Goal: Information Seeking & Learning: Find specific fact

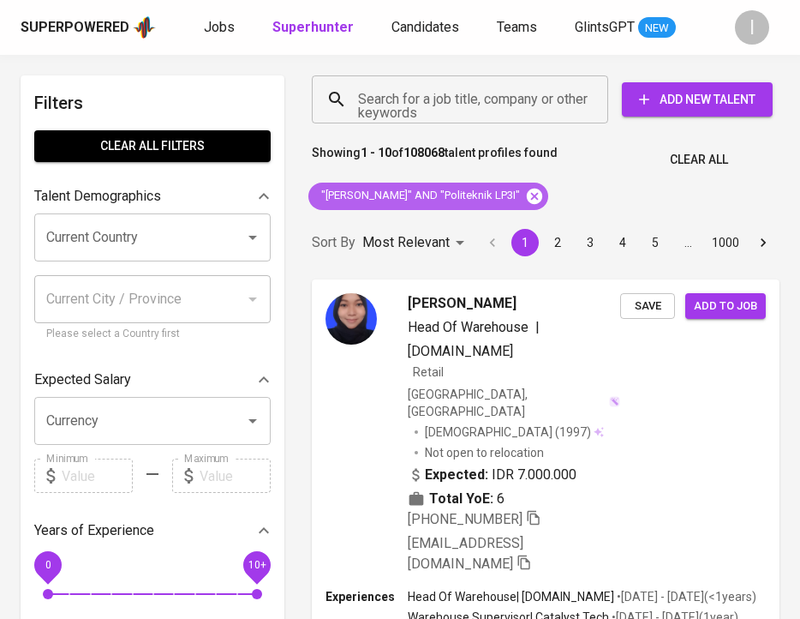
click at [532, 194] on icon at bounding box center [534, 196] width 19 height 19
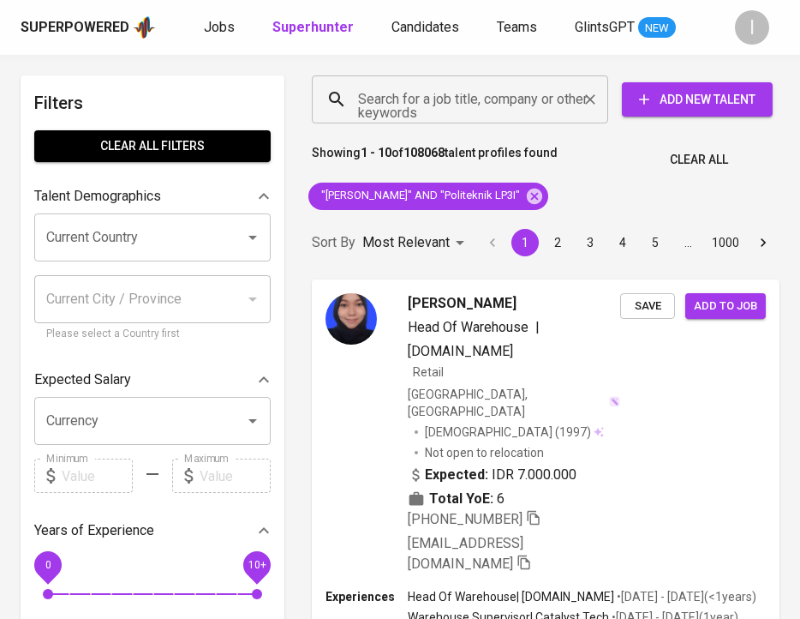
click at [499, 92] on input "Search for a job title, company or other keywords" at bounding box center [464, 99] width 221 height 33
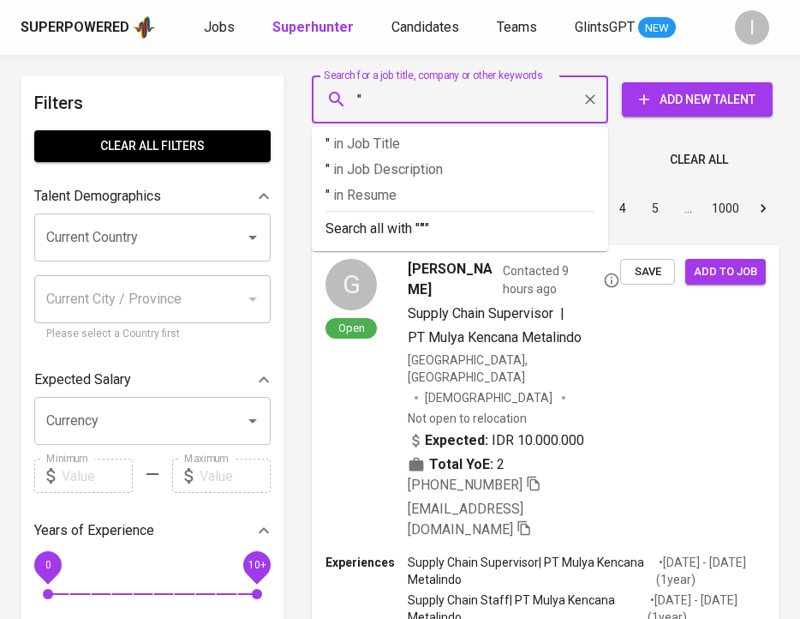
paste input "Koperasi Pertamina Retail"
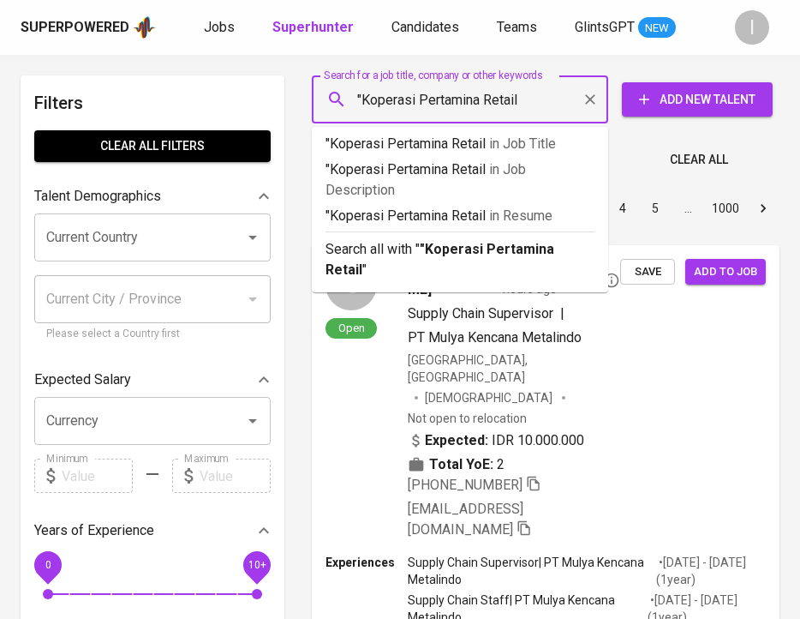
type input ""Koperasi Pertamina Retail""
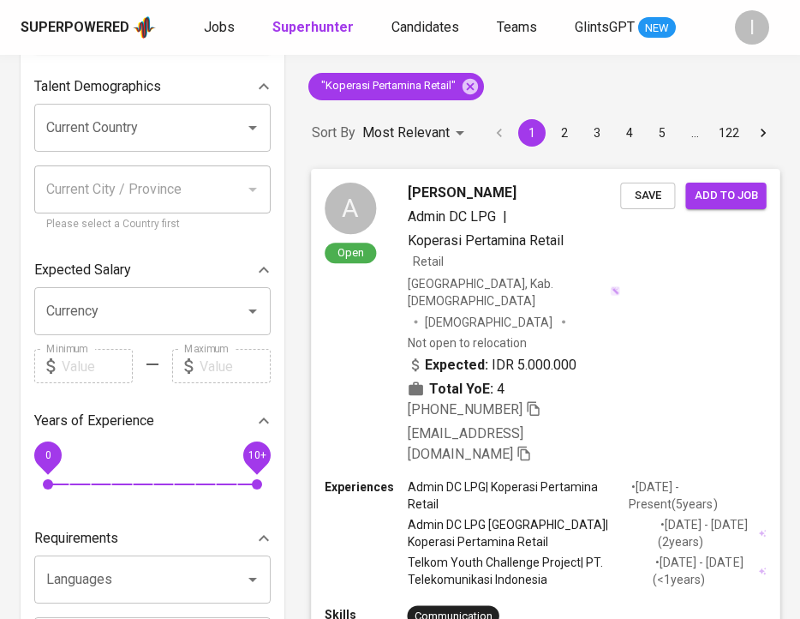
scroll to position [116, 0]
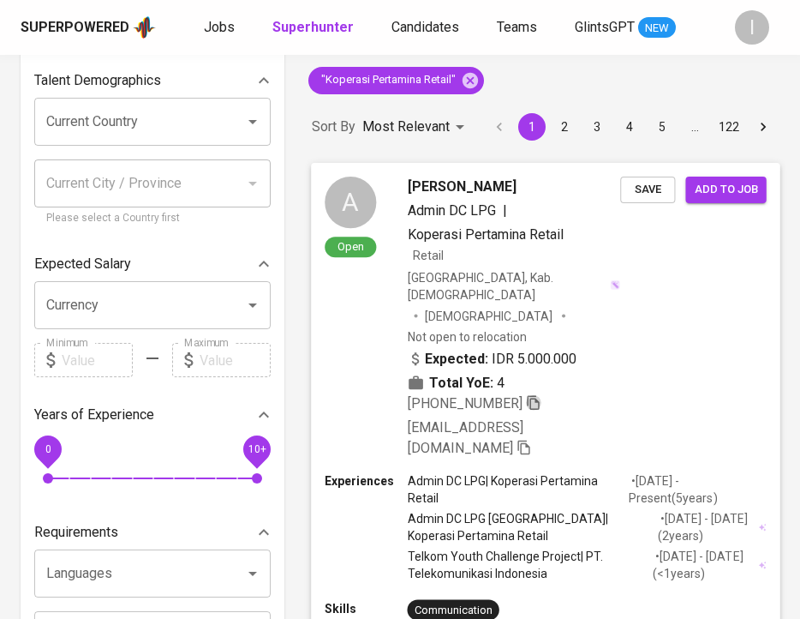
click at [535, 395] on icon "button" at bounding box center [533, 402] width 12 height 15
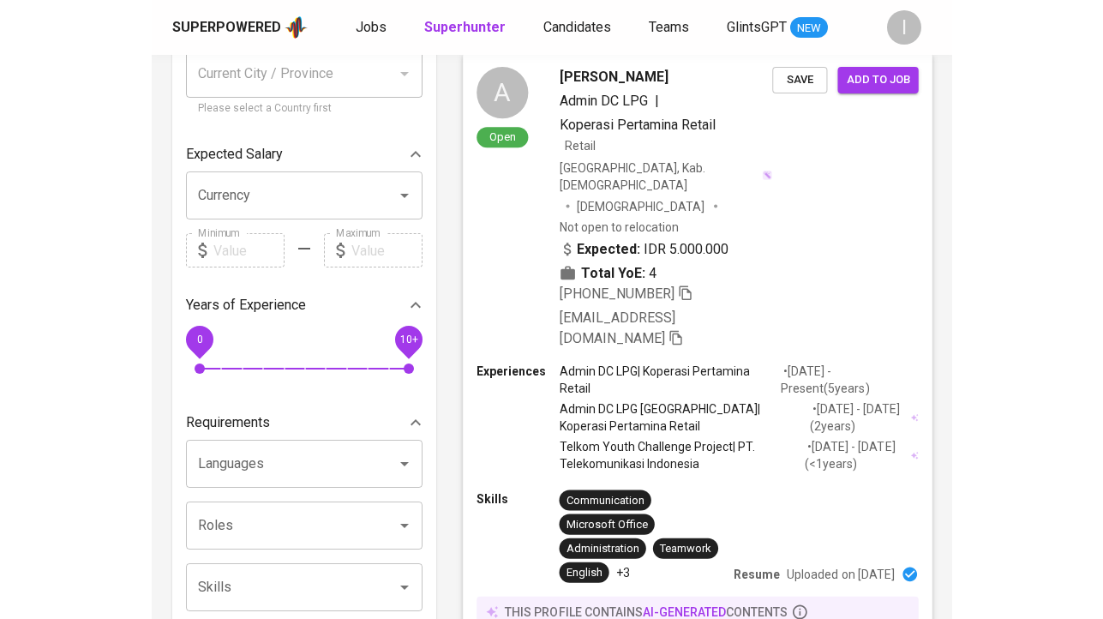
scroll to position [0, 0]
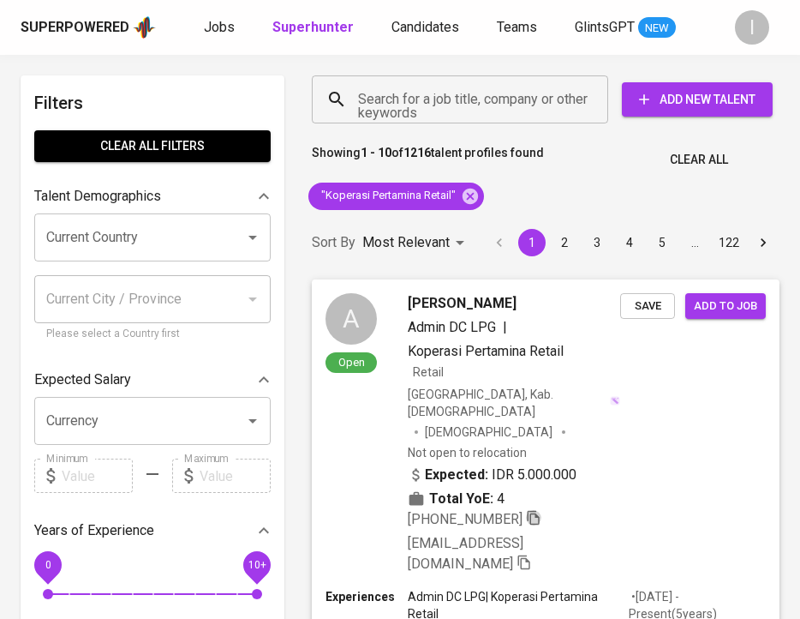
click at [535, 511] on icon "button" at bounding box center [534, 518] width 12 height 15
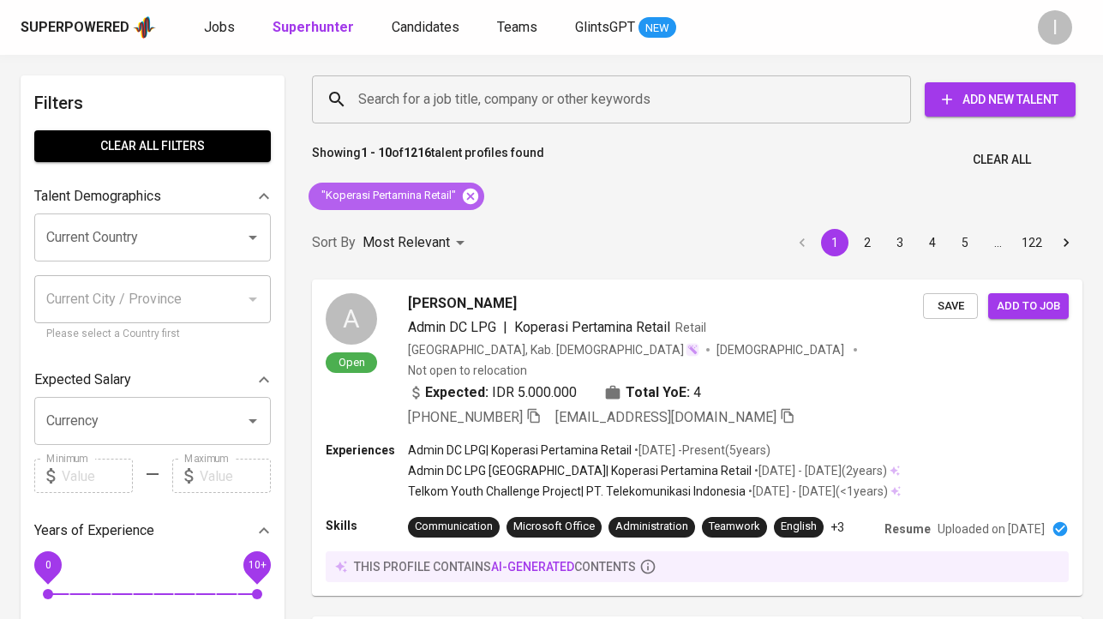
click at [471, 191] on icon at bounding box center [470, 195] width 15 height 15
click at [523, 84] on input "Search for a job title, company or other keywords" at bounding box center [615, 99] width 523 height 33
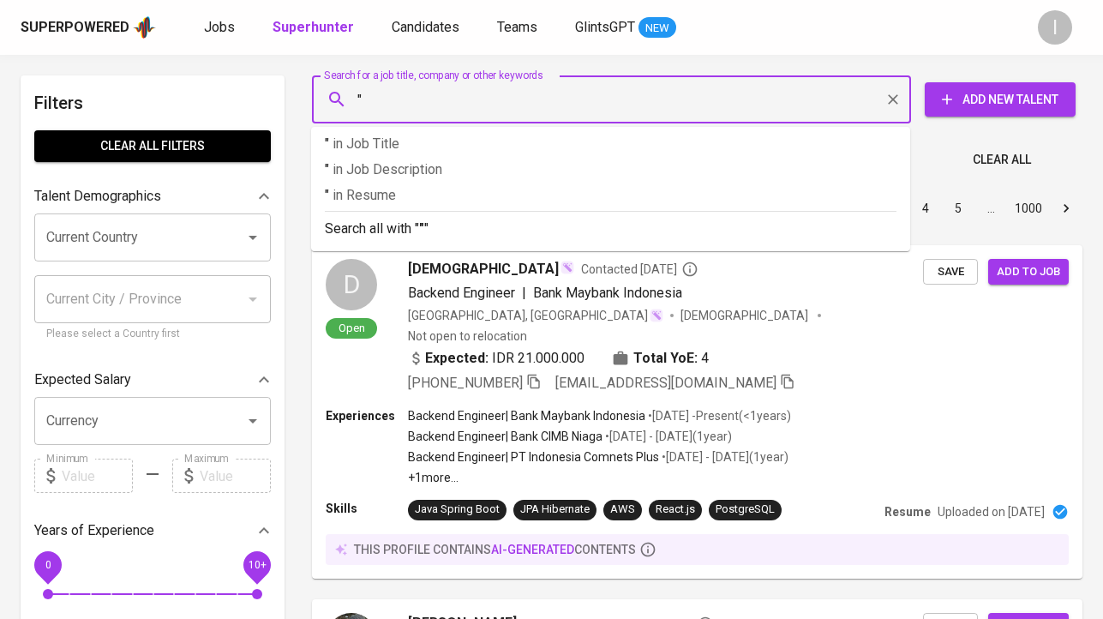
paste input "Maven Integra Solusindo"
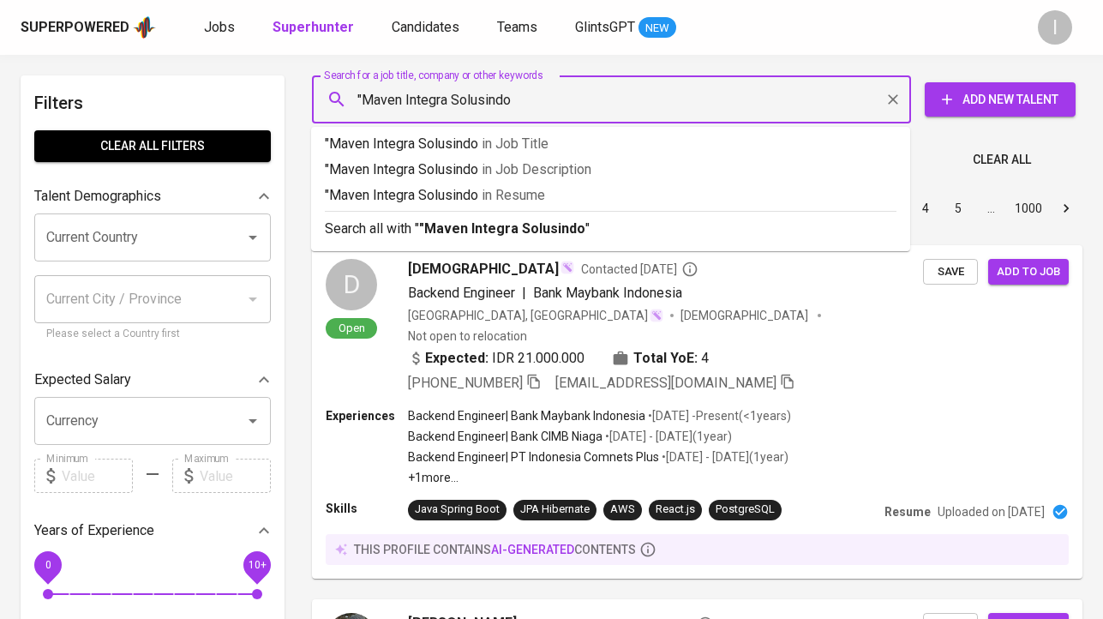
type input ""Maven Integra Solusindo""
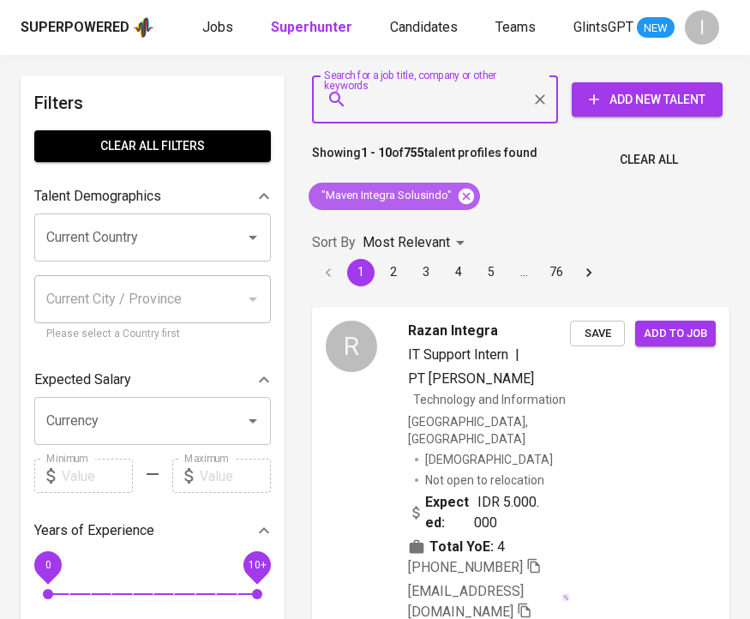
click at [467, 194] on icon at bounding box center [466, 196] width 19 height 19
click at [416, 104] on input "Search for a job title, company or other keywords" at bounding box center [439, 99] width 170 height 33
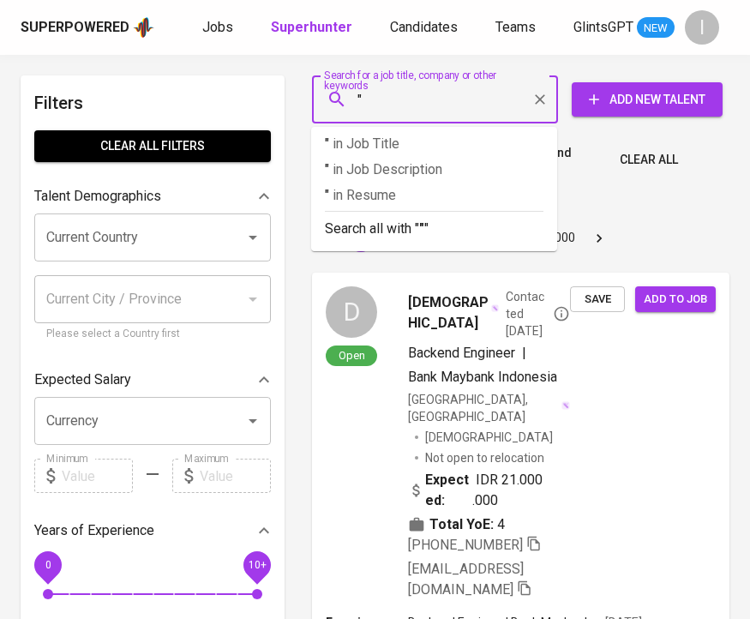
paste input "[PERSON_NAME]"
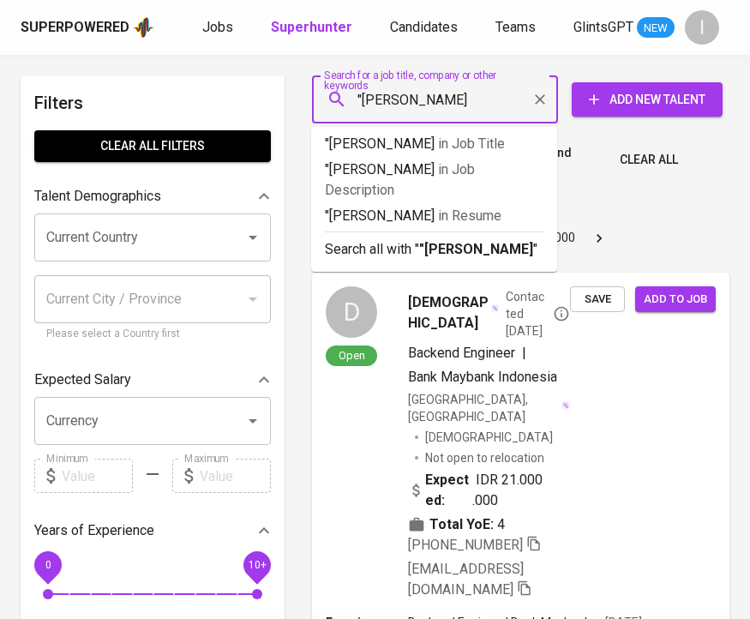
type input ""[PERSON_NAME]""
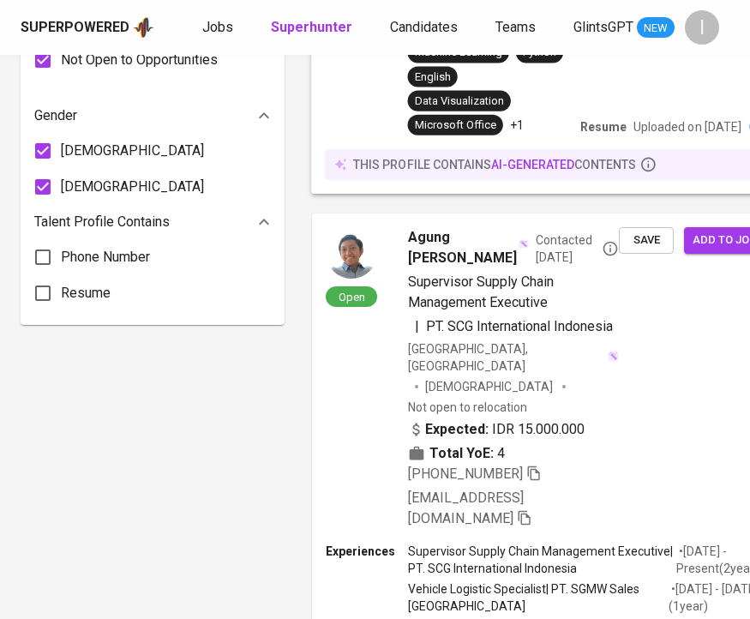
scroll to position [727, 0]
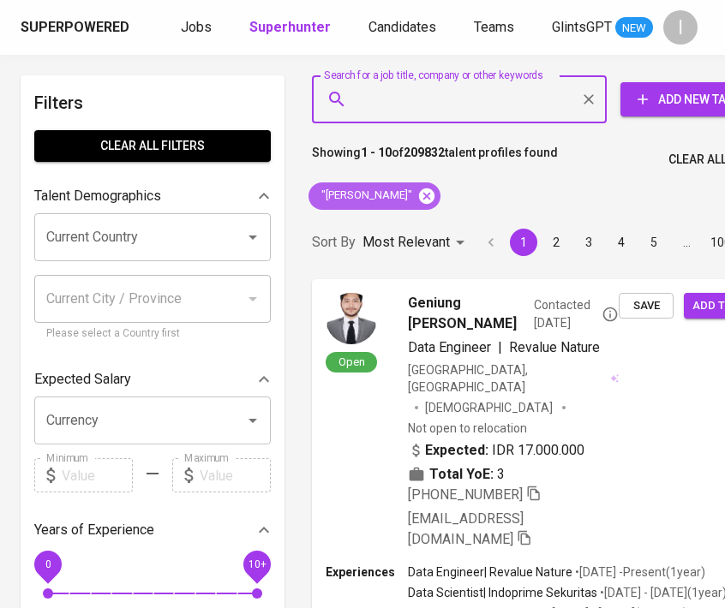
click at [429, 195] on icon at bounding box center [426, 196] width 19 height 19
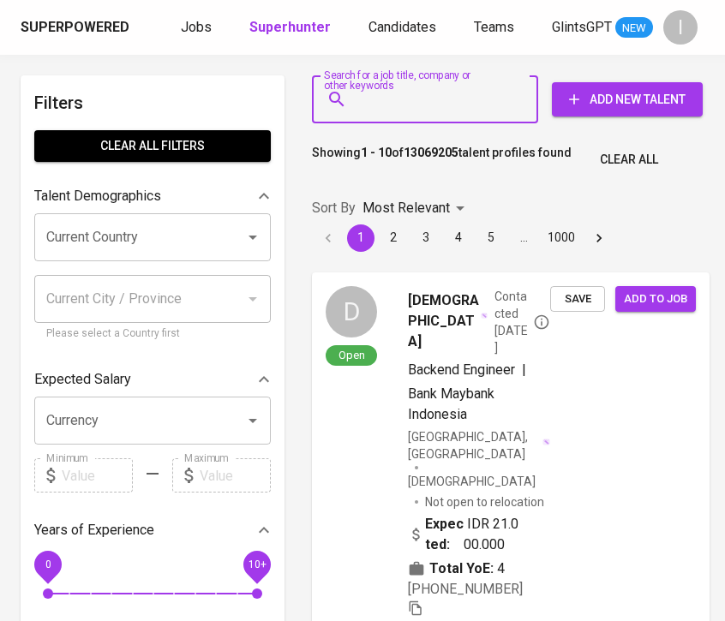
click at [398, 109] on input "Search for a job title, company or other keywords" at bounding box center [429, 99] width 151 height 33
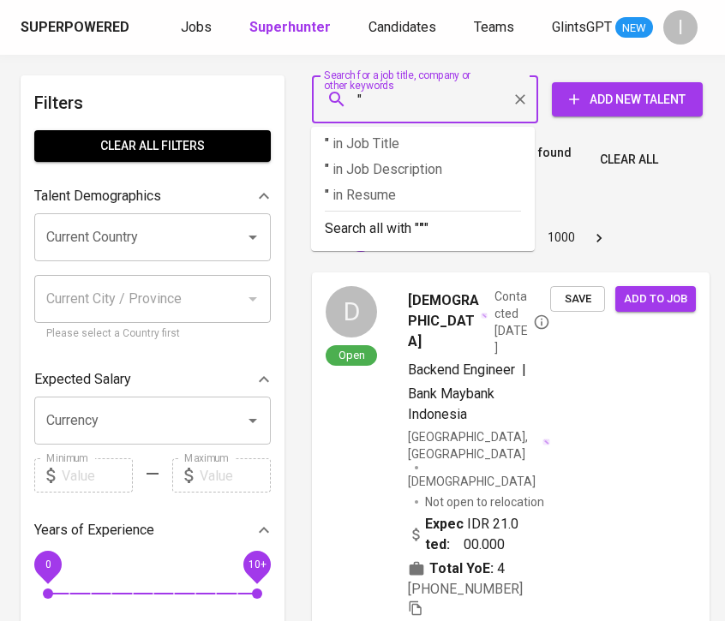
paste input "Asuransi Ramayana Banjarmasin"
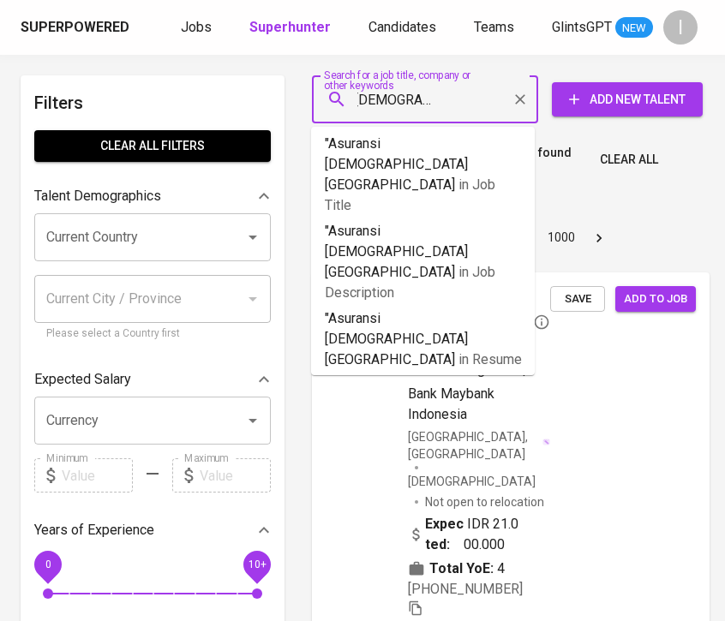
type input ""Asuransi Ramayana Banjarmasin""
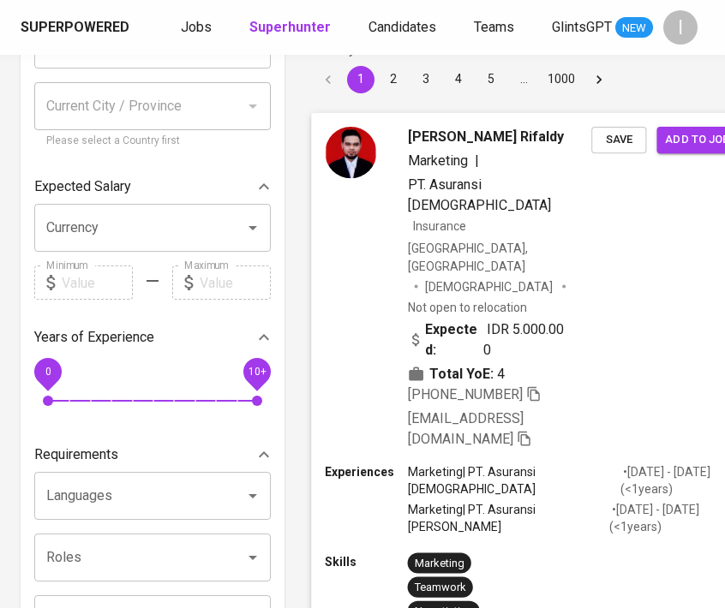
scroll to position [208, 0]
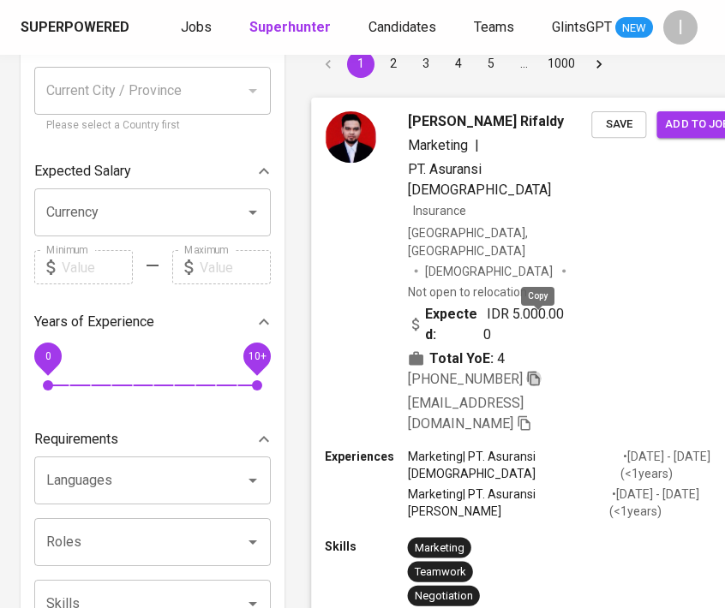
click at [536, 370] on icon "button" at bounding box center [533, 377] width 15 height 15
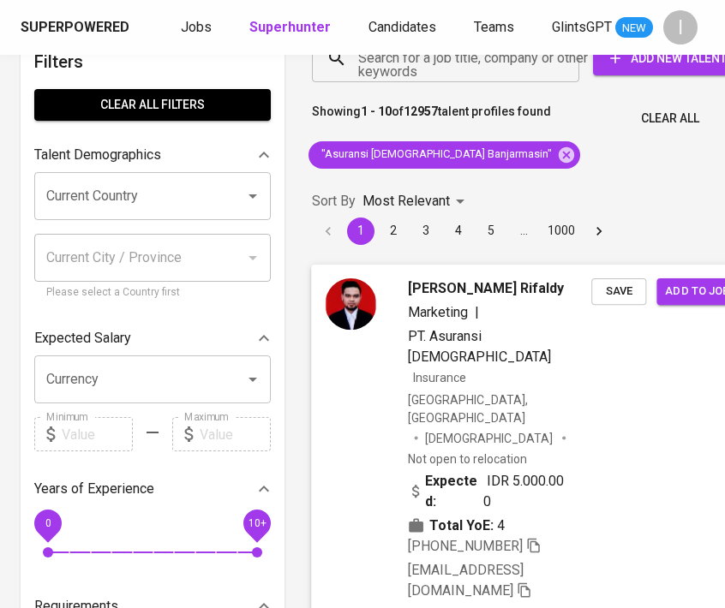
scroll to position [0, 0]
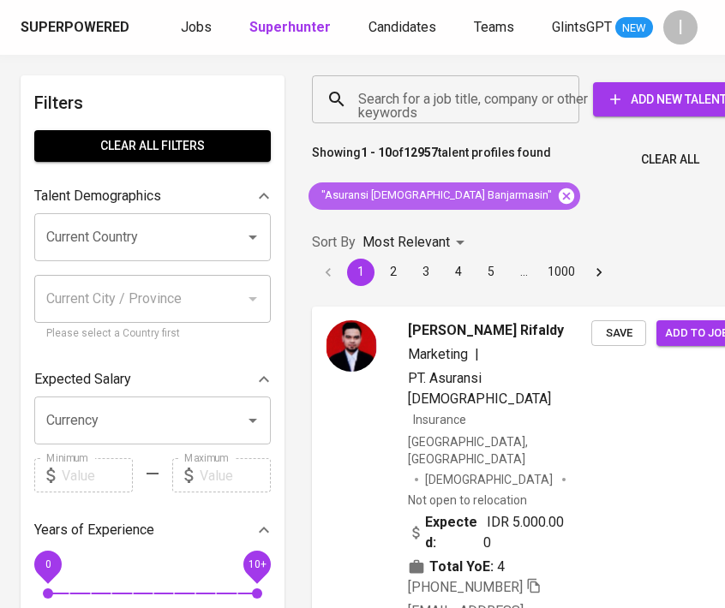
click at [557, 195] on icon at bounding box center [566, 196] width 19 height 19
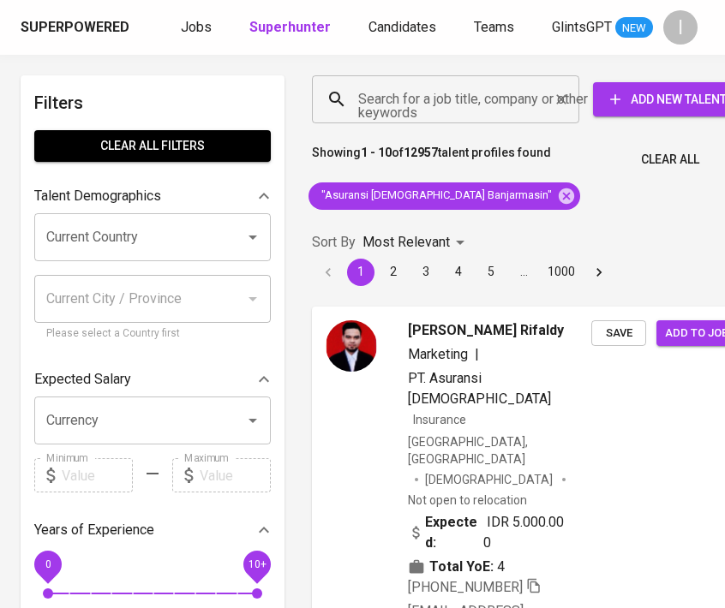
click at [489, 105] on input "Search for a job title, company or other keywords" at bounding box center [450, 99] width 192 height 33
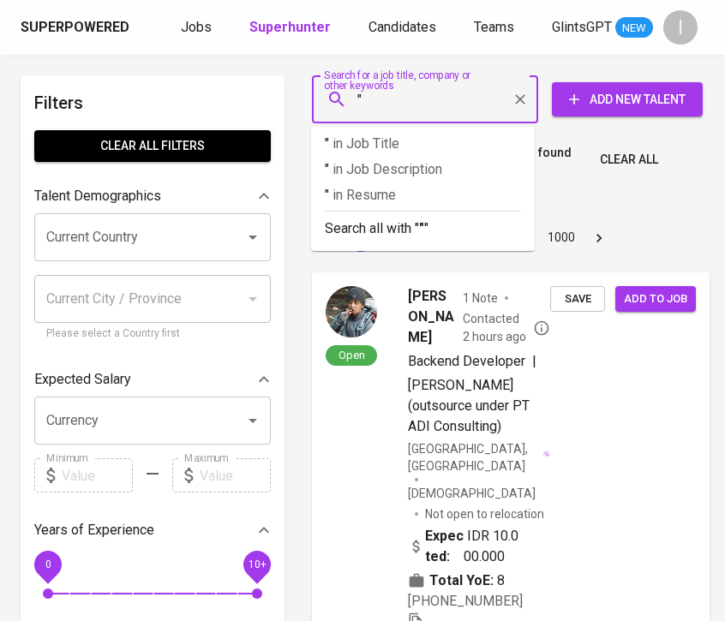
paste input "ASCC International"
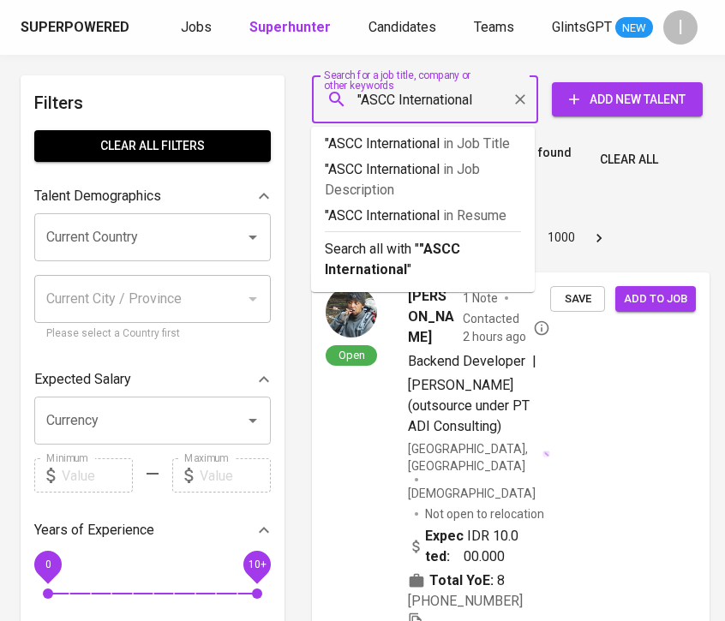
type input ""ASCC International""
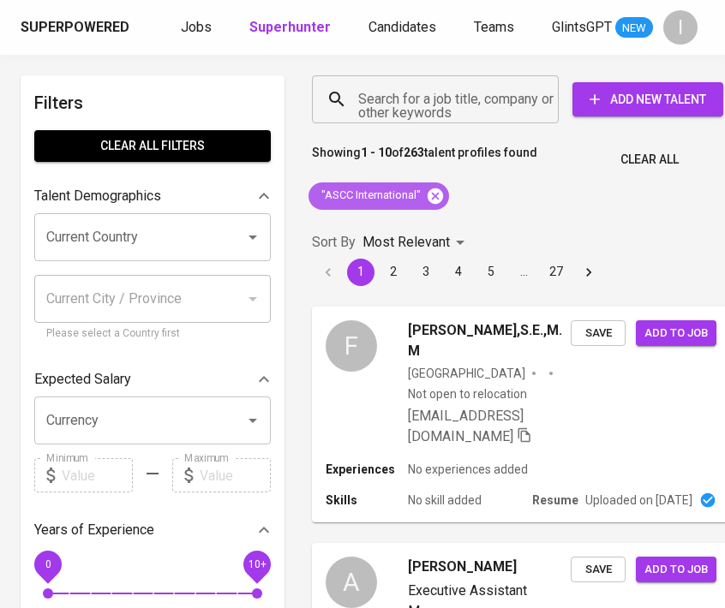
click at [434, 195] on icon at bounding box center [435, 195] width 15 height 15
click at [431, 83] on input "Search for a job title, company or other keywords" at bounding box center [439, 99] width 171 height 33
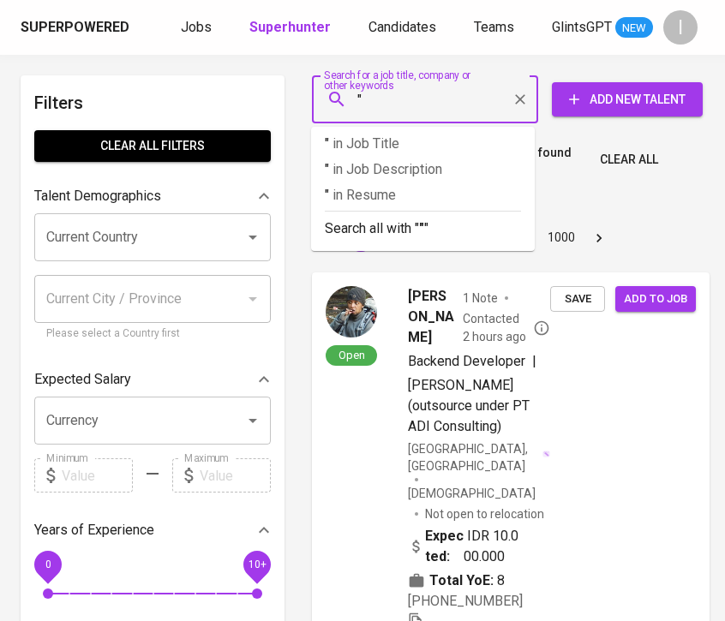
paste input "Lukman Hakim"
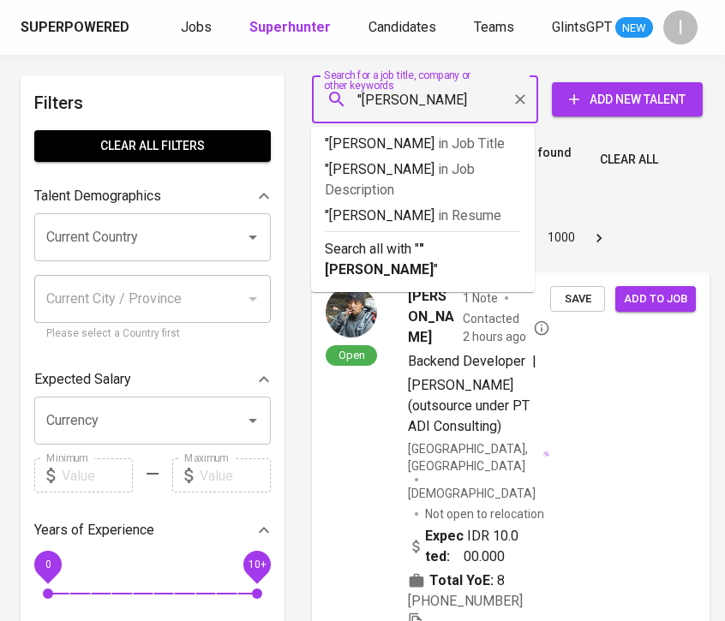
type input ""Lukman Hakim""
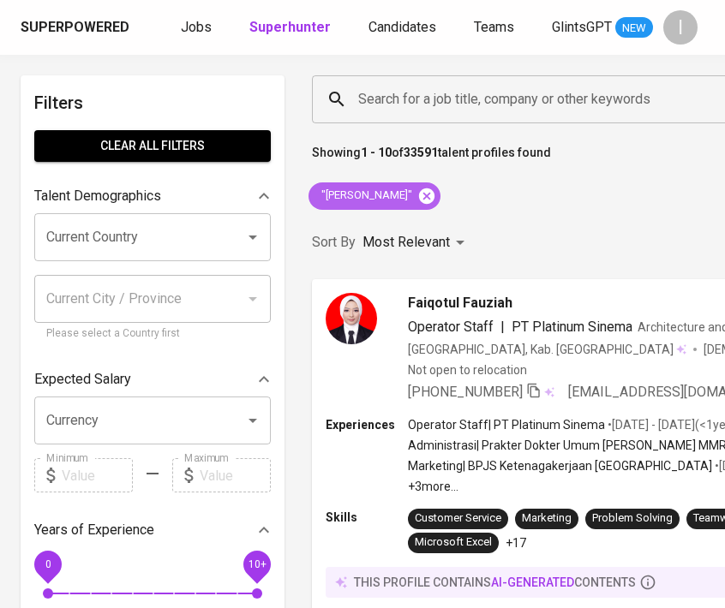
click at [421, 193] on icon at bounding box center [426, 195] width 15 height 15
click at [441, 105] on input "Search for a job title, company or other keywords" at bounding box center [587, 99] width 466 height 33
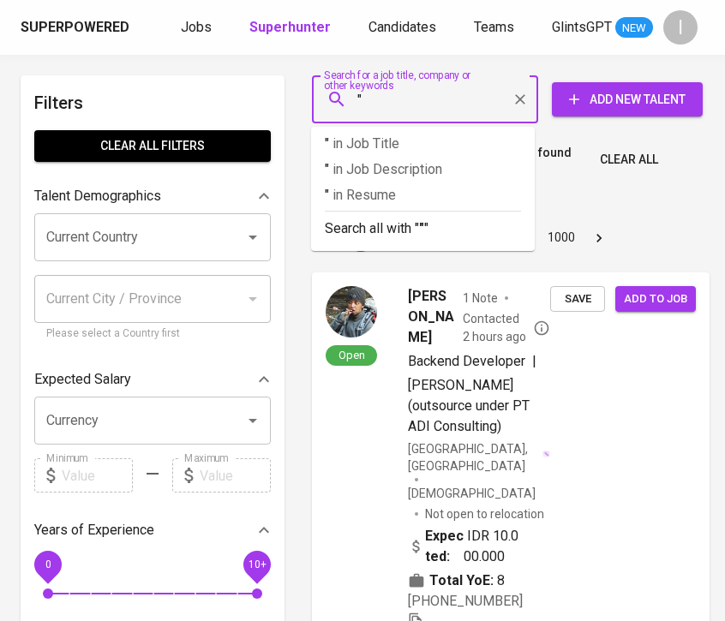
paste input "artebuilder"
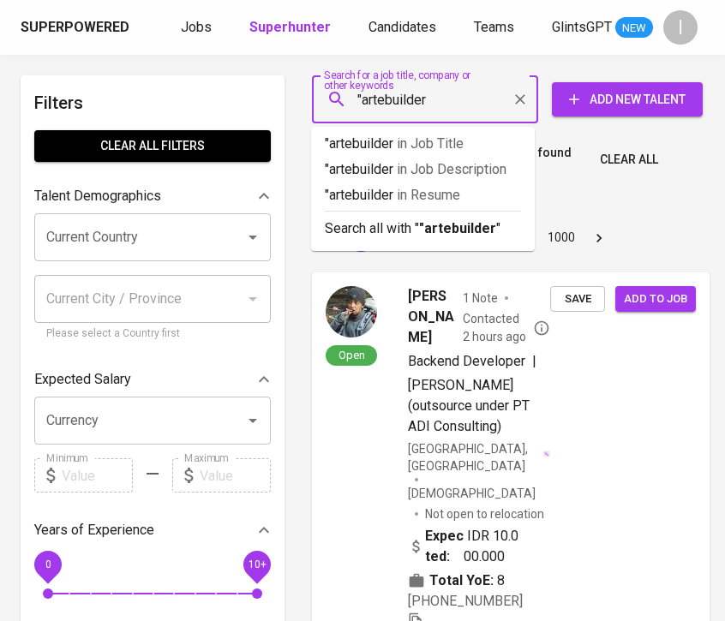
click at [384, 99] on input ""artebuilder" at bounding box center [429, 99] width 151 height 33
click at [460, 101] on input ""arte builder" at bounding box center [429, 99] width 151 height 33
type input ""arte builder""
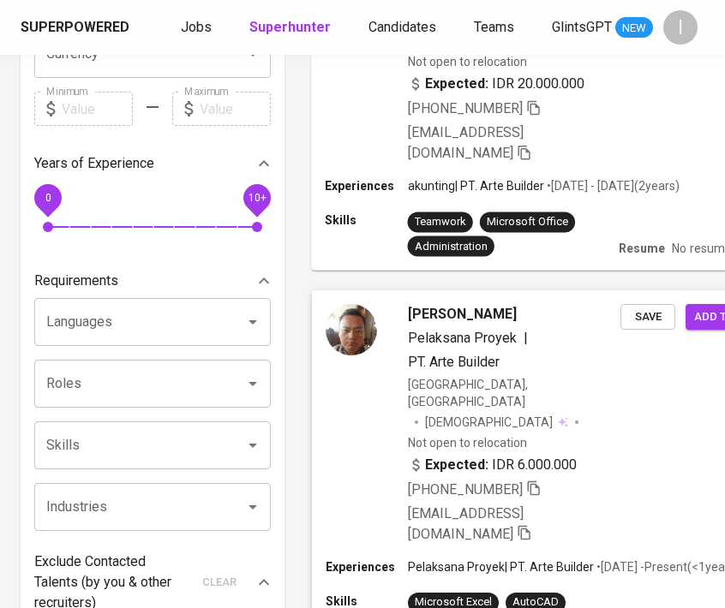
scroll to position [386, 0]
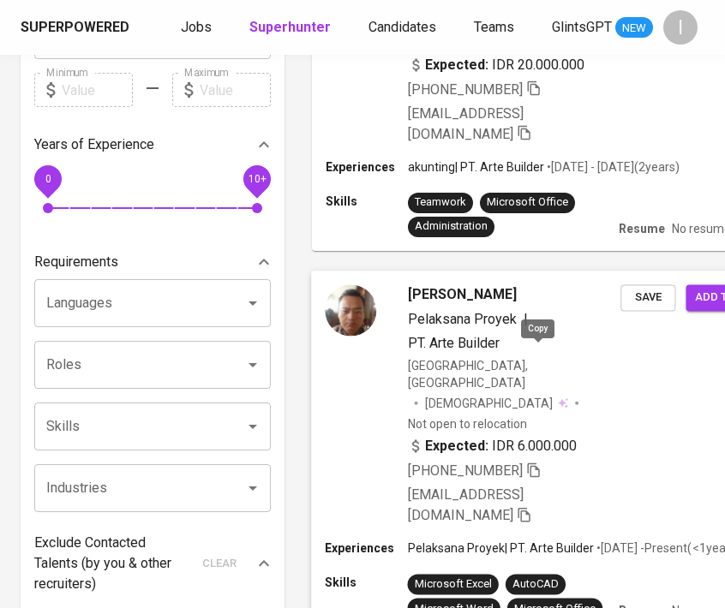
click at [539, 463] on icon "button" at bounding box center [533, 470] width 12 height 15
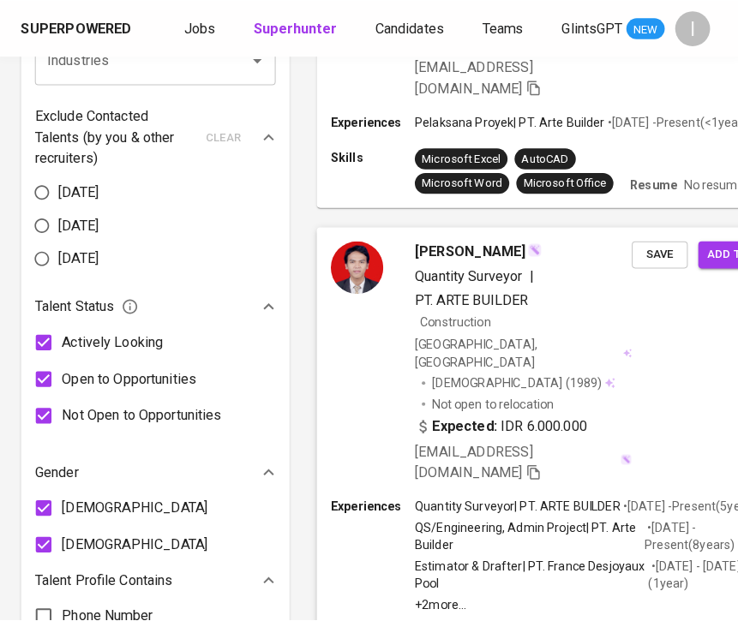
scroll to position [816, 0]
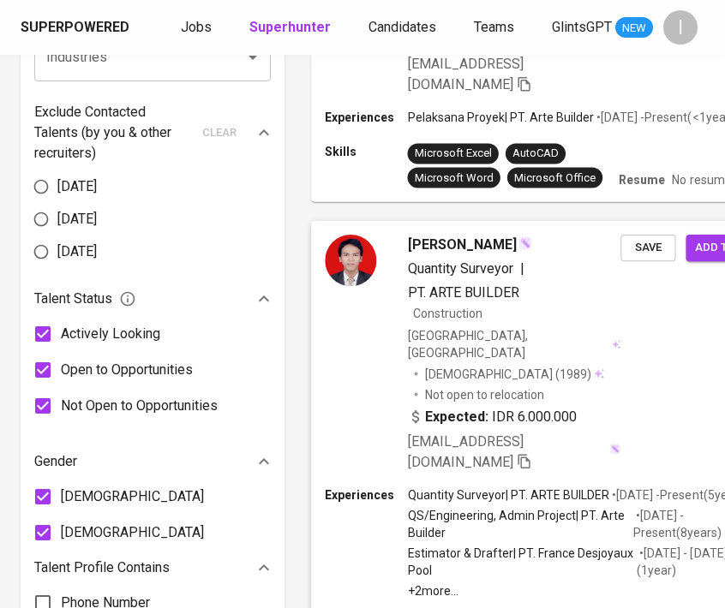
click at [580, 327] on div "Indonesia, Surabaya Male (1989) Not open to relocation" at bounding box center [514, 364] width 213 height 75
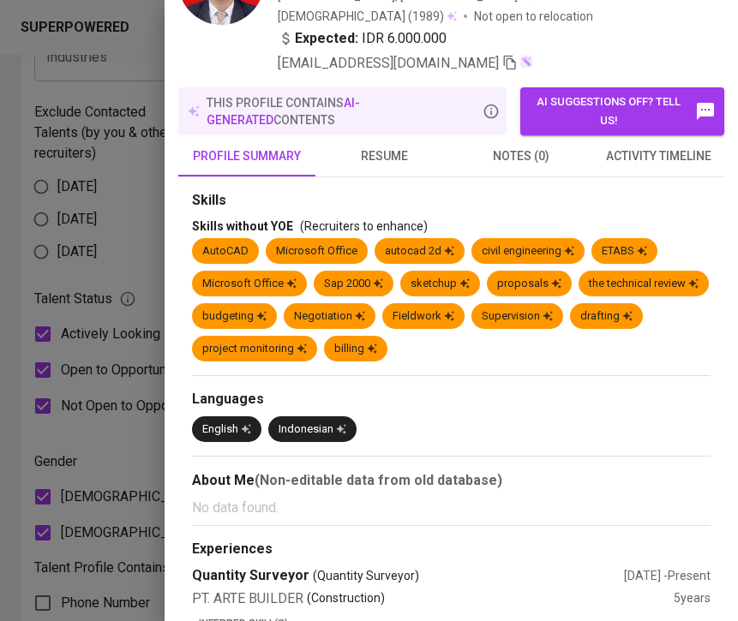
scroll to position [70, 0]
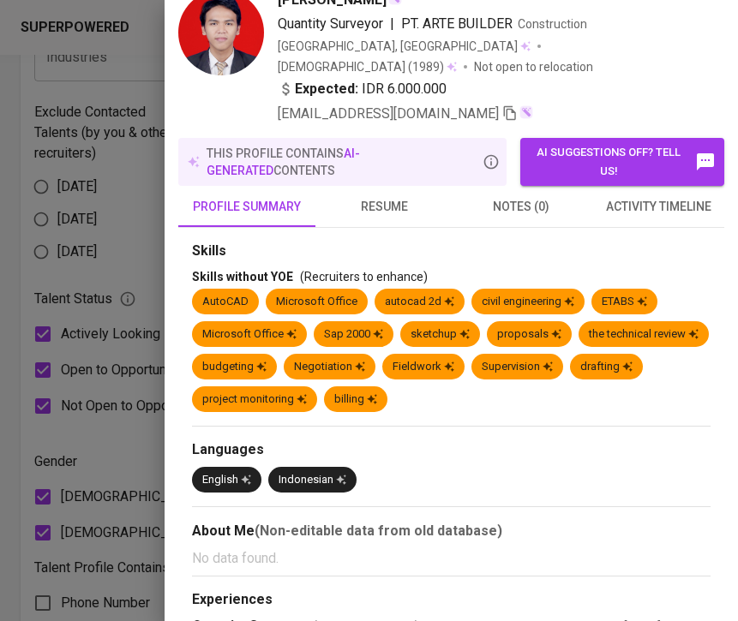
click at [378, 196] on span "resume" at bounding box center [384, 206] width 117 height 21
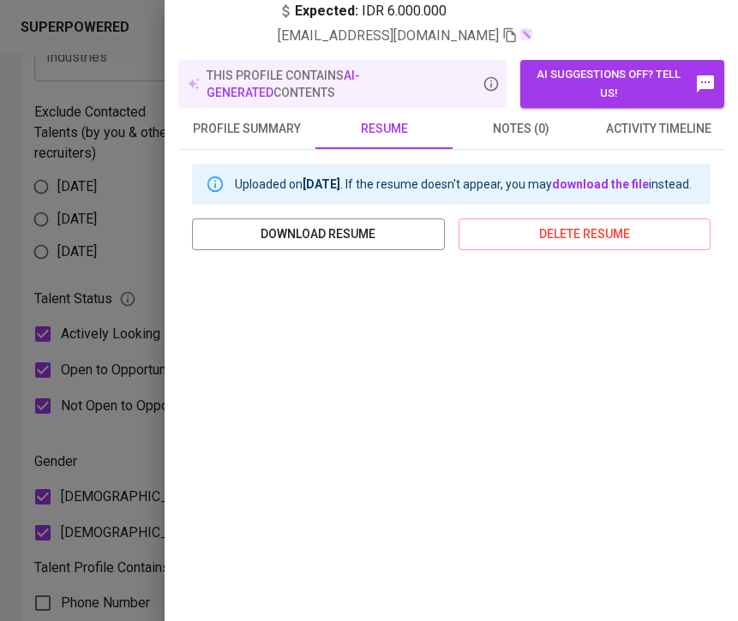
scroll to position [328, 0]
